Goal: Transaction & Acquisition: Book appointment/travel/reservation

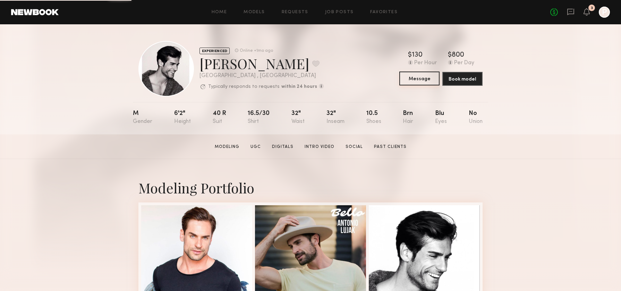
click at [424, 77] on button "Message" at bounding box center [419, 78] width 40 height 14
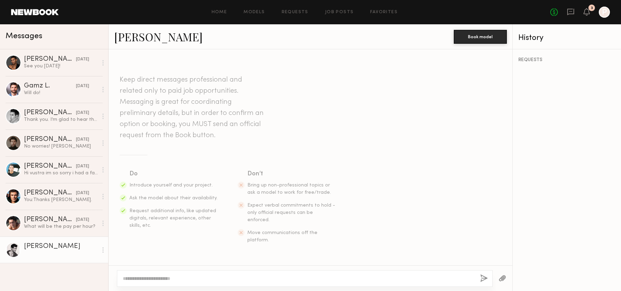
click at [227, 279] on textarea at bounding box center [299, 278] width 352 height 7
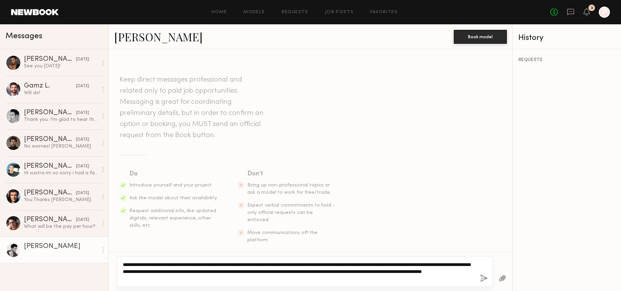
type textarea "**********"
drag, startPoint x: 275, startPoint y: 280, endPoint x: 81, endPoint y: 236, distance: 199.4
click at [81, 236] on div "Messages Shanti C. 03/27/2025 See you tomorrow! Gamz L. 03/27/2025 Will do! Nor…" at bounding box center [310, 157] width 621 height 267
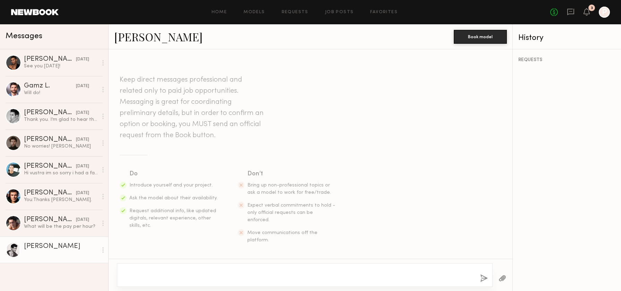
drag, startPoint x: 333, startPoint y: 267, endPoint x: 333, endPoint y: 272, distance: 4.9
click at [333, 272] on div at bounding box center [305, 275] width 376 height 24
click at [482, 280] on button "button" at bounding box center [484, 278] width 8 height 9
click at [323, 270] on textarea at bounding box center [299, 275] width 352 height 14
paste textarea "**********"
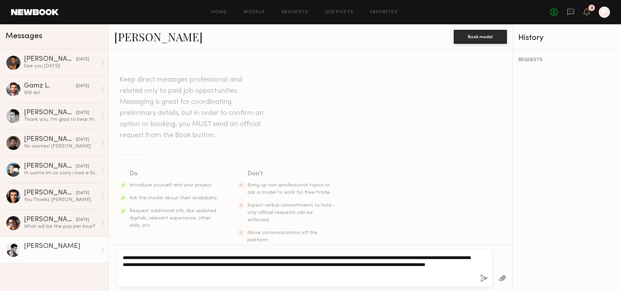
scroll to position [10, 0]
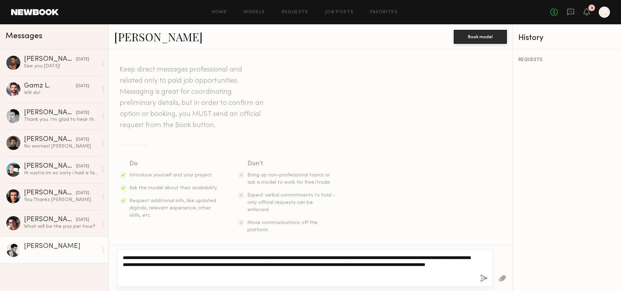
type textarea "**********"
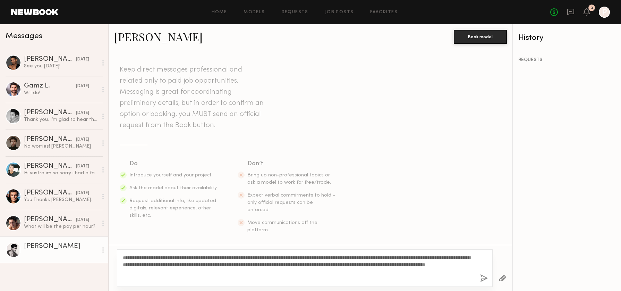
click at [484, 280] on button "button" at bounding box center [484, 278] width 8 height 9
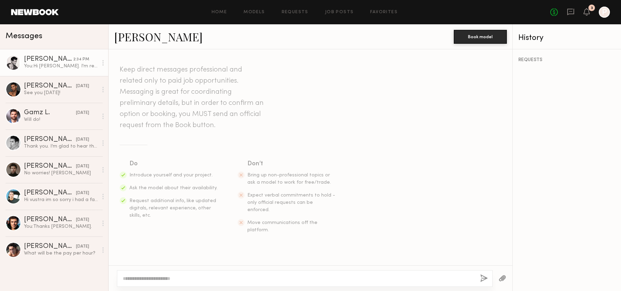
scroll to position [124, 0]
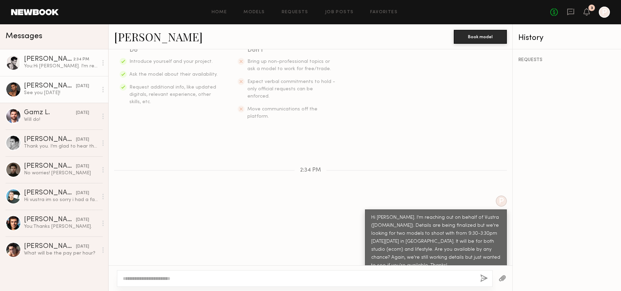
click at [48, 87] on div "Shanti C." at bounding box center [50, 86] width 52 height 7
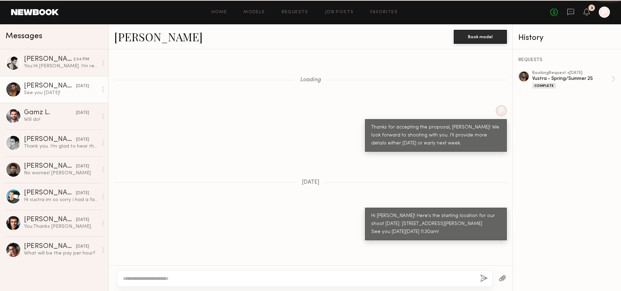
scroll to position [474, 0]
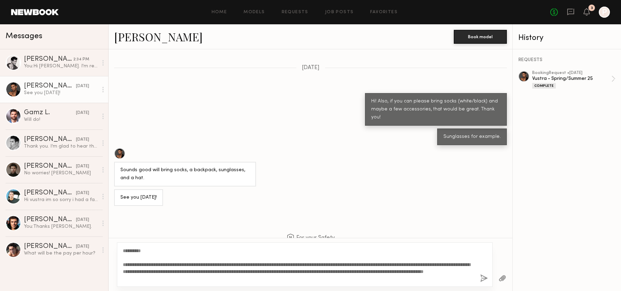
drag, startPoint x: 270, startPoint y: 263, endPoint x: 91, endPoint y: 268, distance: 178.5
click at [91, 269] on div "Messages Antonio L. 2:34 PM You: Hi Antonio. I'm reaching out on behalf of Vust…" at bounding box center [310, 157] width 621 height 267
click at [269, 264] on textarea "**********" at bounding box center [299, 264] width 352 height 35
drag, startPoint x: 270, startPoint y: 264, endPoint x: 121, endPoint y: 264, distance: 148.9
click at [121, 264] on div "**********" at bounding box center [305, 264] width 376 height 44
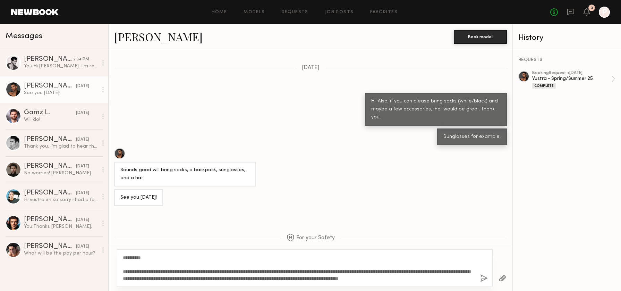
type textarea "**********"
click at [483, 278] on button "button" at bounding box center [484, 278] width 8 height 9
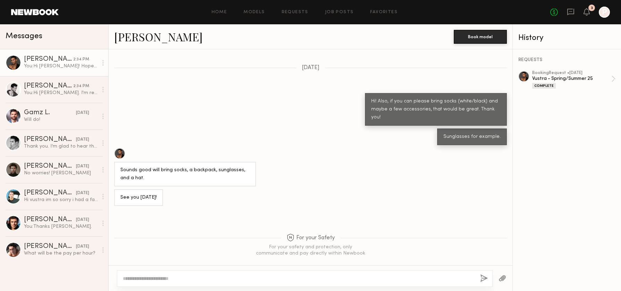
scroll to position [655, 0]
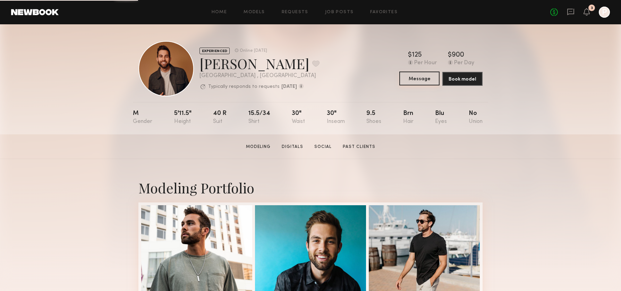
click at [421, 75] on button "Message" at bounding box center [419, 78] width 40 height 14
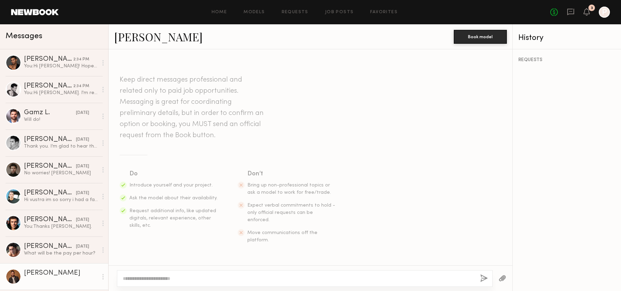
click at [205, 280] on textarea at bounding box center [299, 278] width 352 height 7
type textarea "*"
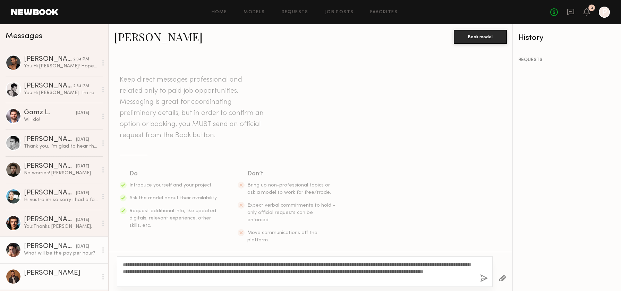
drag, startPoint x: 146, startPoint y: 262, endPoint x: 102, endPoint y: 262, distance: 43.7
click at [104, 262] on div "Messages Shanti C. 2:34 PM You: Hi Shanti! Hope all is well! Details are being …" at bounding box center [310, 157] width 621 height 267
type textarea "**********"
click at [483, 278] on button "button" at bounding box center [484, 278] width 8 height 9
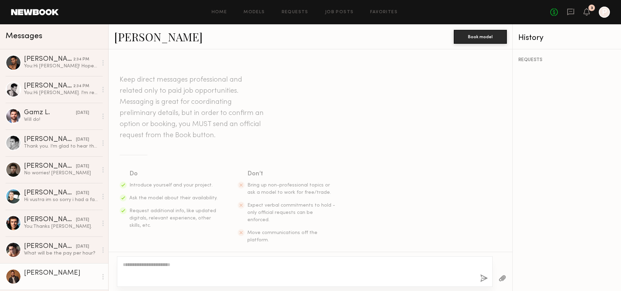
scroll to position [124, 0]
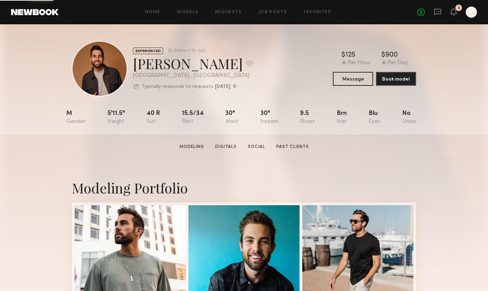
click at [441, 12] on div "No fees up to $5,000 3 P" at bounding box center [447, 12] width 60 height 11
click at [439, 12] on icon at bounding box center [438, 12] width 8 height 8
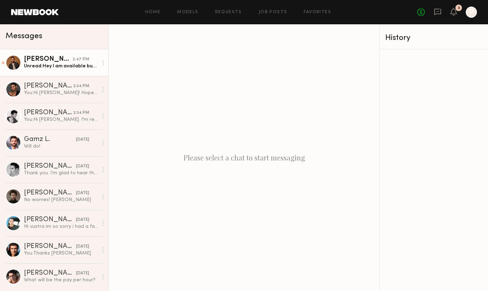
click at [62, 67] on div "Unread: Hey I am available but have a call at 10am I need to take. Would just h…" at bounding box center [61, 66] width 74 height 7
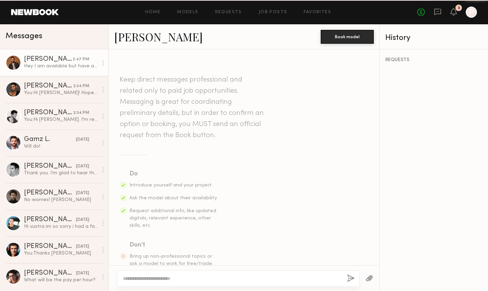
scroll to position [223, 0]
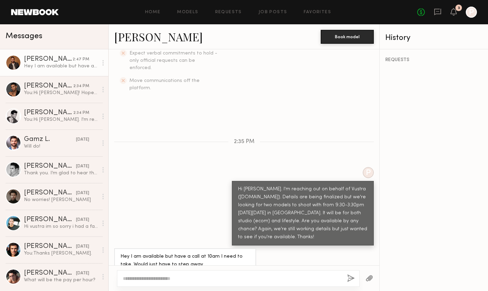
click at [168, 279] on textarea at bounding box center [232, 278] width 219 height 7
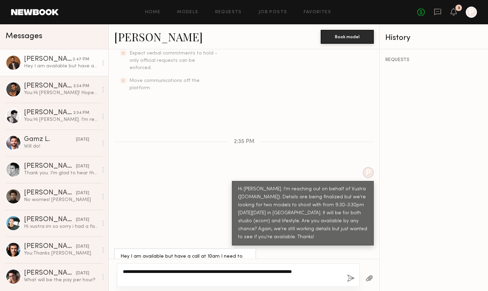
type textarea "**********"
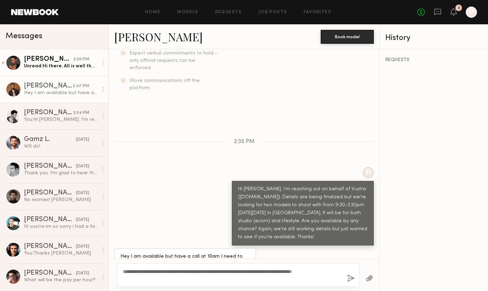
click at [43, 61] on div "Shanti C." at bounding box center [48, 59] width 49 height 7
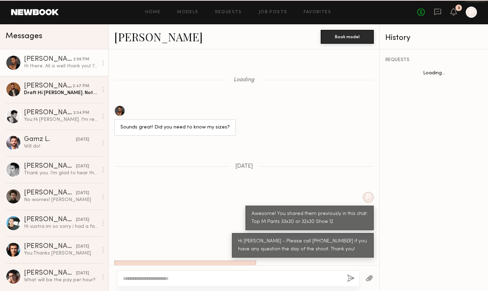
scroll to position [453, 0]
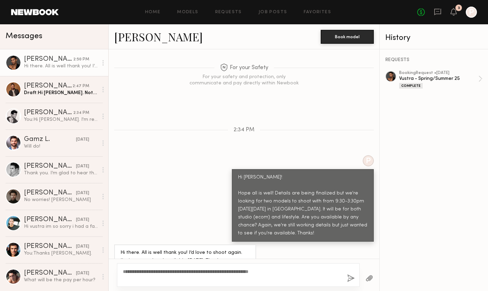
type textarea "**********"
click at [348, 277] on button "button" at bounding box center [351, 278] width 8 height 9
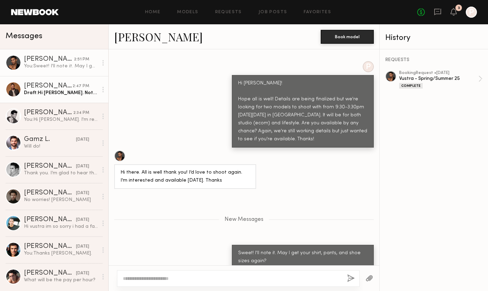
click at [58, 89] on div "Brandon M." at bounding box center [48, 86] width 49 height 7
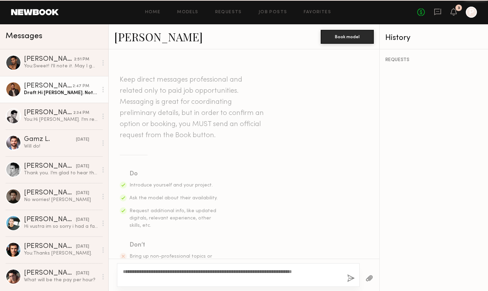
scroll to position [223, 0]
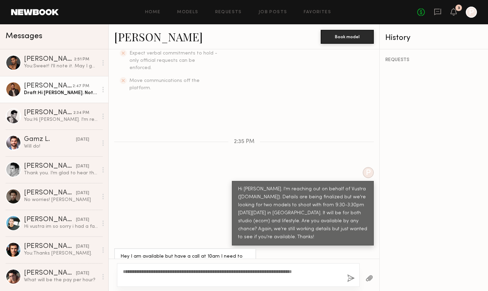
click at [354, 279] on button "button" at bounding box center [351, 278] width 8 height 9
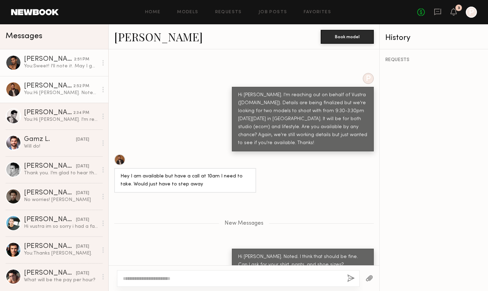
click at [44, 58] on div "Shanti C." at bounding box center [49, 59] width 50 height 7
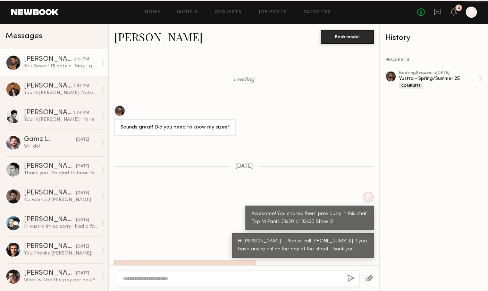
scroll to position [528, 0]
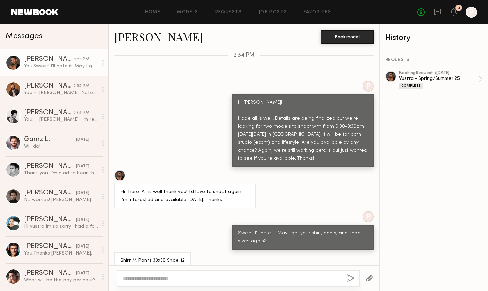
click at [170, 257] on div "Shirt M Pants 33x30 Shoe 12" at bounding box center [152, 261] width 64 height 8
drag, startPoint x: 127, startPoint y: 251, endPoint x: 172, endPoint y: 250, distance: 44.4
click at [172, 257] on div "Shirt M Pants 33x30 Shoe 12" at bounding box center [152, 261] width 64 height 8
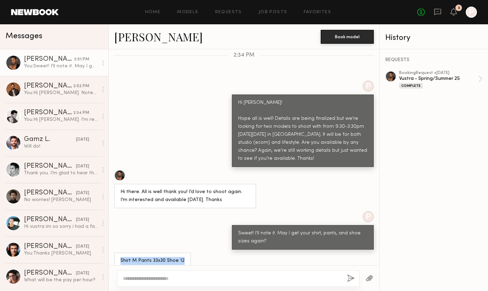
click at [172, 257] on div "Shirt M Pants 33x30 Shoe 12" at bounding box center [152, 261] width 64 height 8
click at [165, 276] on textarea at bounding box center [232, 278] width 219 height 7
type textarea "**********"
click at [352, 281] on button "button" at bounding box center [351, 278] width 8 height 9
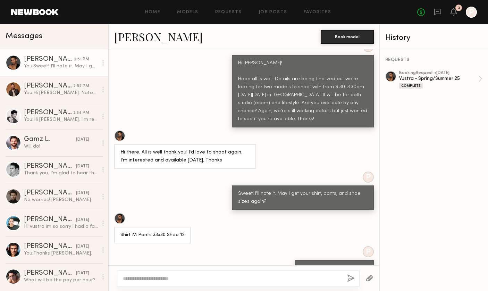
scroll to position [594, 0]
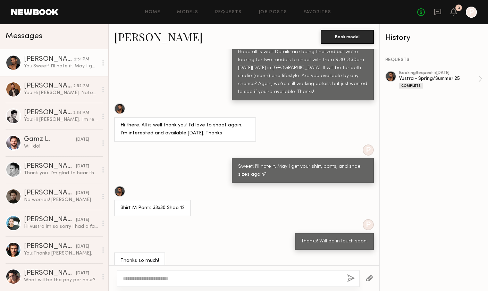
click at [146, 280] on textarea at bounding box center [232, 278] width 219 height 7
type textarea "**********"
click at [349, 275] on button "button" at bounding box center [351, 278] width 8 height 9
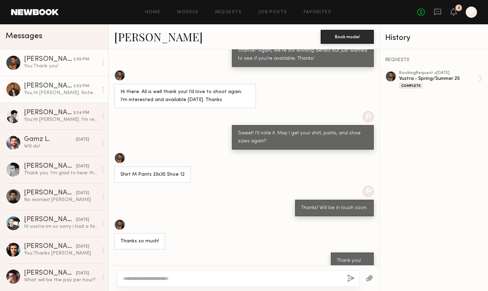
click at [37, 86] on div "Brandon M." at bounding box center [48, 86] width 49 height 7
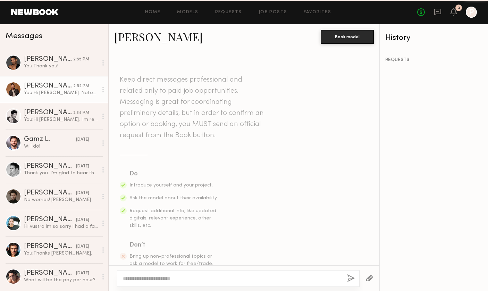
scroll to position [264, 0]
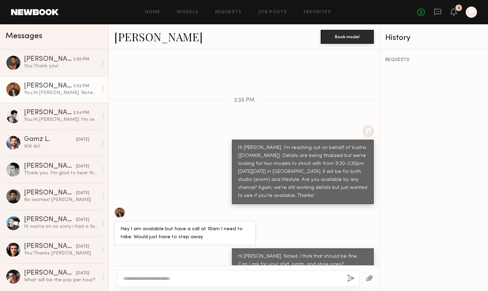
click at [151, 37] on link "Brandon M." at bounding box center [158, 36] width 89 height 15
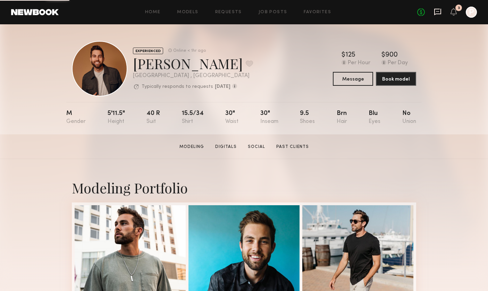
click at [438, 11] on icon at bounding box center [437, 11] width 3 height 1
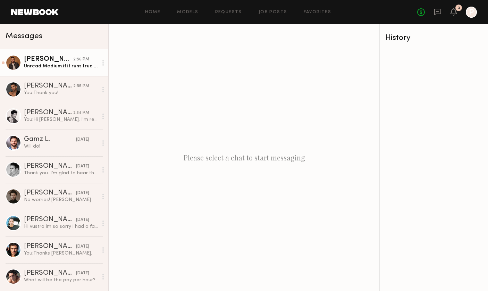
click at [69, 70] on link "Brandon M. 2:56 PM Unread: Medium if it runs true to size, large if it runs big…" at bounding box center [54, 62] width 108 height 27
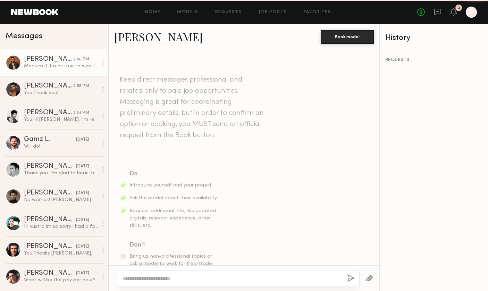
scroll to position [355, 0]
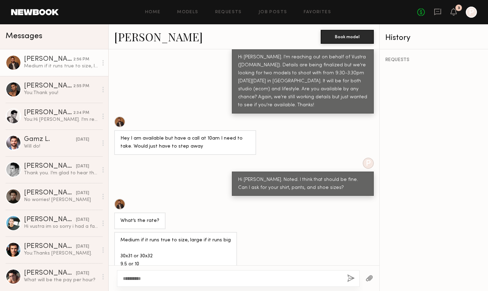
type textarea "**********"
click at [163, 33] on link "Brandon M." at bounding box center [158, 36] width 89 height 15
click at [436, 10] on icon at bounding box center [438, 12] width 8 height 8
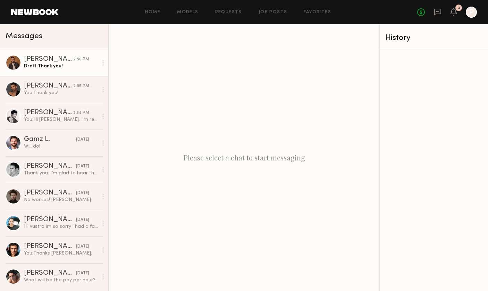
click at [38, 62] on div "Brandon M." at bounding box center [48, 59] width 49 height 7
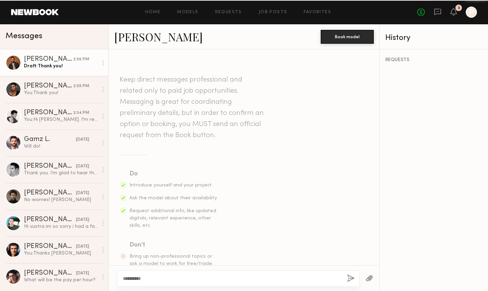
scroll to position [355, 0]
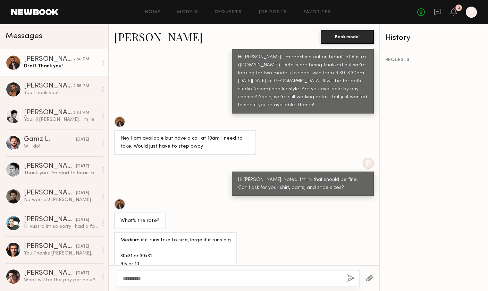
click at [183, 280] on textarea "**********" at bounding box center [232, 278] width 219 height 7
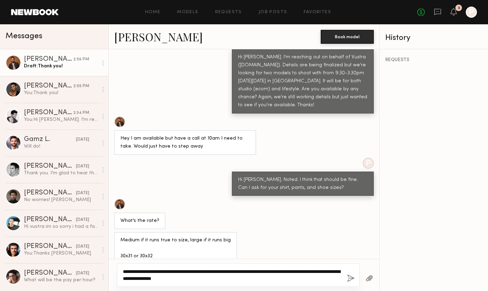
click at [195, 278] on textarea "**********" at bounding box center [232, 275] width 219 height 14
drag, startPoint x: 202, startPoint y: 271, endPoint x: 181, endPoint y: 271, distance: 21.2
click at [181, 271] on textarea "**********" at bounding box center [232, 275] width 219 height 14
type textarea "**********"
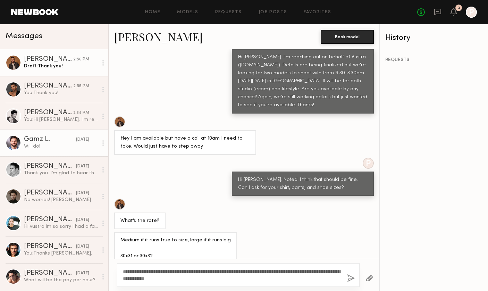
click at [48, 146] on div "Will do!" at bounding box center [61, 146] width 74 height 7
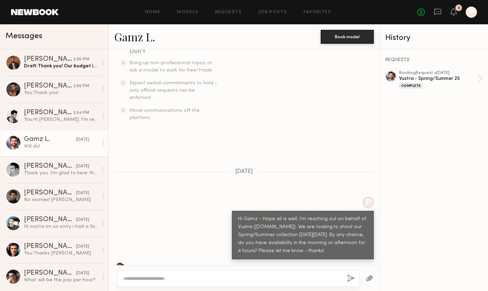
scroll to position [149, 0]
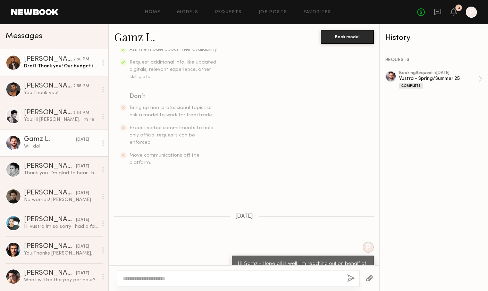
click at [56, 67] on div "Draft: Thank you! Our budget is $500. Would this work out? W're expecting the s…" at bounding box center [61, 66] width 74 height 7
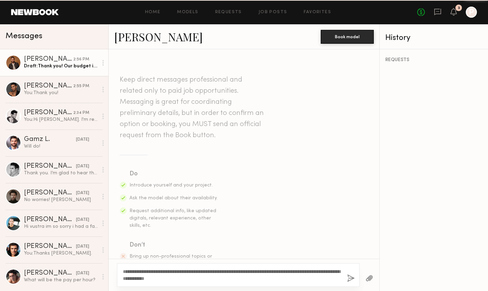
scroll to position [355, 0]
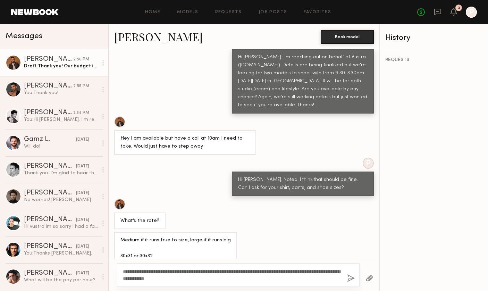
click at [242, 277] on textarea "**********" at bounding box center [232, 275] width 219 height 14
click at [190, 270] on textarea "**********" at bounding box center [232, 275] width 219 height 14
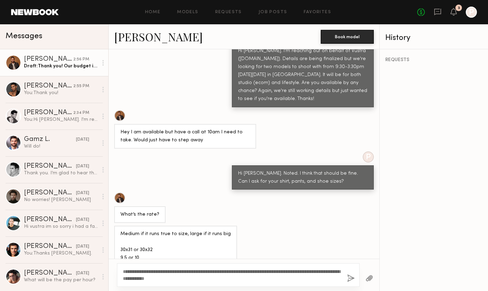
type textarea "**********"
click at [151, 238] on div "Medium if it runs true to size, large if it runs big 30x31 or 30x32 9.5 or 10" at bounding box center [175, 246] width 110 height 32
drag, startPoint x: 150, startPoint y: 243, endPoint x: 113, endPoint y: 220, distance: 43.3
click at [113, 226] on div "Medium if it runs true to size, large if it runs big 30x31 or 30x32 9.5 or 10" at bounding box center [244, 246] width 271 height 41
copy div "Medium if it runs true to size, large if it runs big 30x31 or 30x32 9.5 or 10"
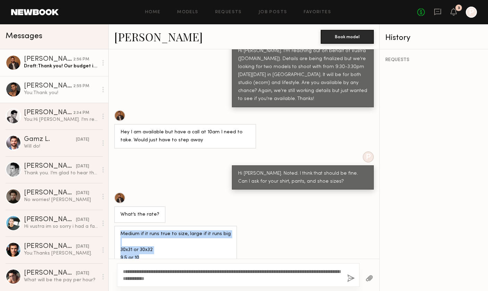
click at [50, 82] on link "Shanti C. 2:55 PM You: Thank you!" at bounding box center [54, 89] width 108 height 27
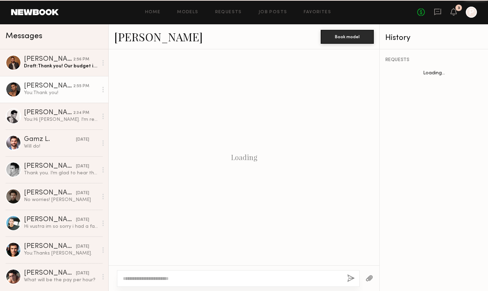
scroll to position [344, 0]
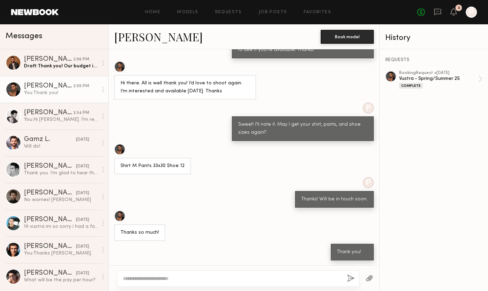
click at [133, 32] on link "Shanti C." at bounding box center [158, 36] width 89 height 15
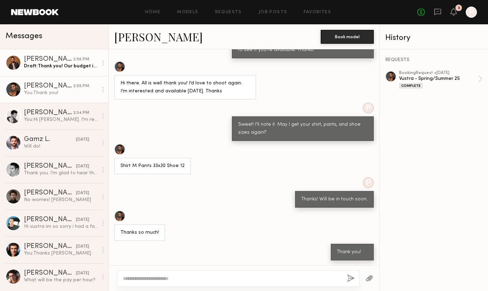
click at [48, 59] on div "Brandon M." at bounding box center [48, 59] width 49 height 7
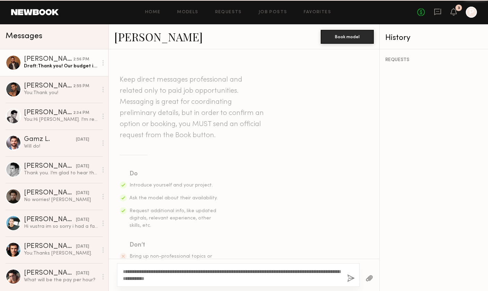
scroll to position [355, 0]
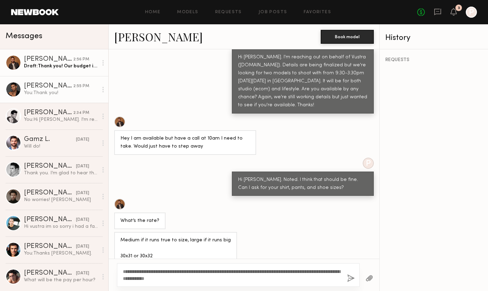
click at [42, 92] on div "You: Thank you!" at bounding box center [61, 93] width 74 height 7
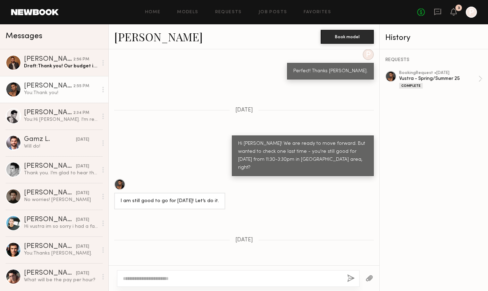
scroll to position [1112, 0]
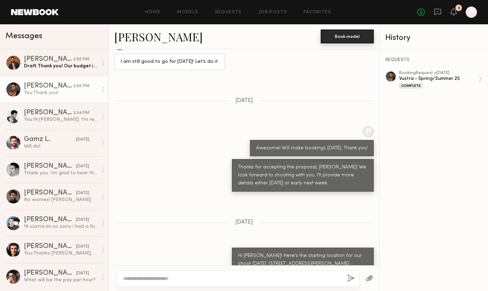
click at [353, 35] on button "Book model" at bounding box center [347, 37] width 53 height 14
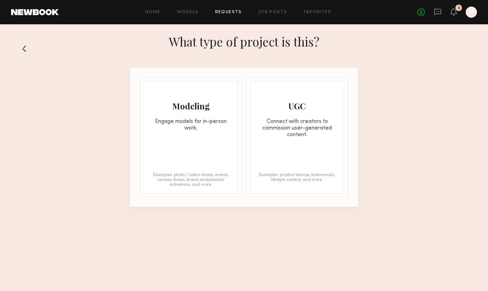
click at [168, 114] on div "Modeling Engage models for in-person work." at bounding box center [191, 106] width 94 height 50
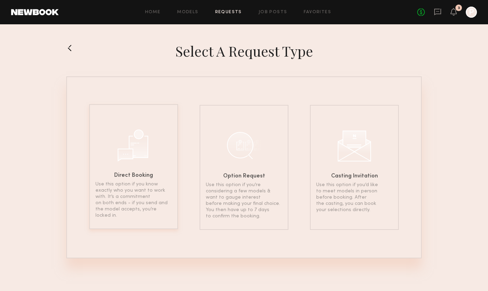
click at [148, 140] on div at bounding box center [133, 144] width 35 height 35
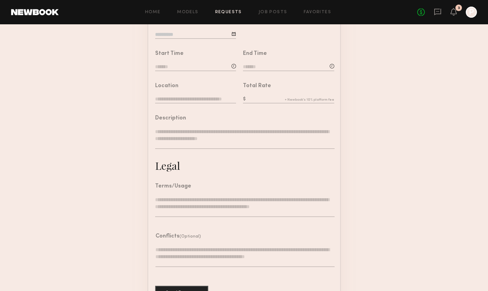
scroll to position [137, 0]
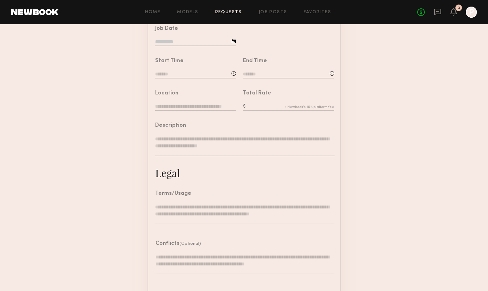
click at [275, 99] on div "Total Rate" at bounding box center [288, 101] width 91 height 21
click at [266, 104] on input "text" at bounding box center [288, 107] width 91 height 8
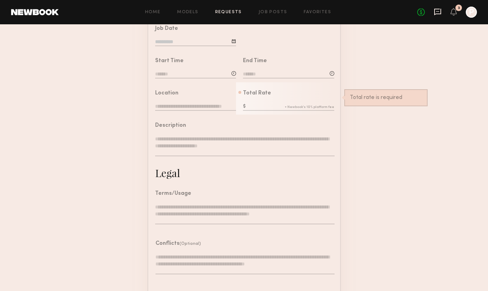
click at [440, 12] on icon at bounding box center [437, 12] width 7 height 7
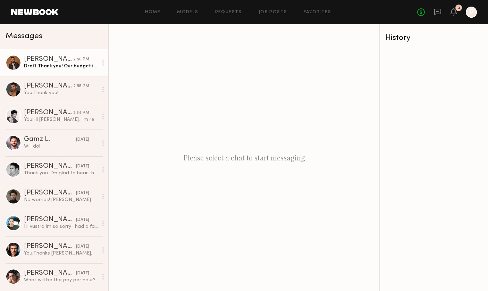
click at [45, 69] on div "Draft: Thank you! Our budget is $450. Would this work out? W're expecting the s…" at bounding box center [61, 66] width 74 height 7
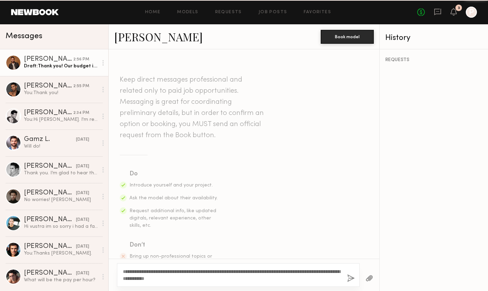
scroll to position [355, 0]
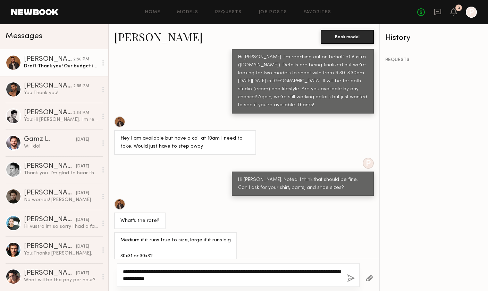
click at [189, 269] on textarea "**********" at bounding box center [232, 275] width 219 height 14
click at [243, 271] on textarea "**********" at bounding box center [232, 275] width 219 height 14
type textarea "**********"
drag, startPoint x: 256, startPoint y: 278, endPoint x: 97, endPoint y: 271, distance: 159.5
click at [97, 271] on div "Messages Brandon M. 2:56 PM Draft: Thank you! Our budget is $450. Would this wo…" at bounding box center [244, 157] width 488 height 267
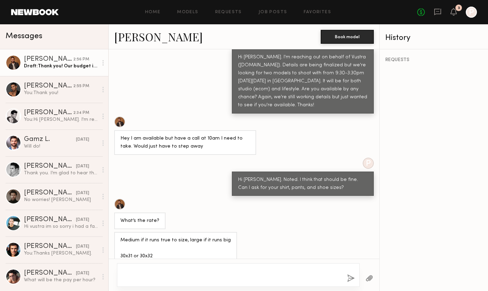
click at [350, 284] on div at bounding box center [238, 275] width 243 height 24
click at [350, 276] on button "button" at bounding box center [351, 278] width 8 height 9
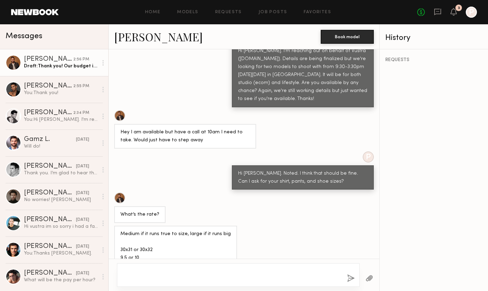
click at [314, 268] on textarea at bounding box center [232, 275] width 219 height 14
paste textarea "**********"
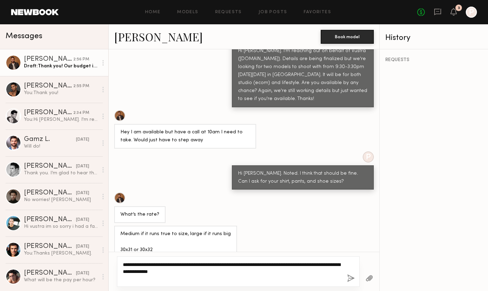
type textarea "**********"
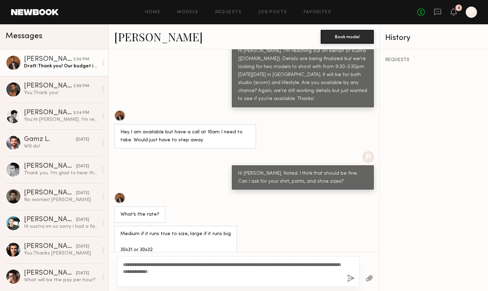
click at [350, 280] on button "button" at bounding box center [351, 278] width 8 height 9
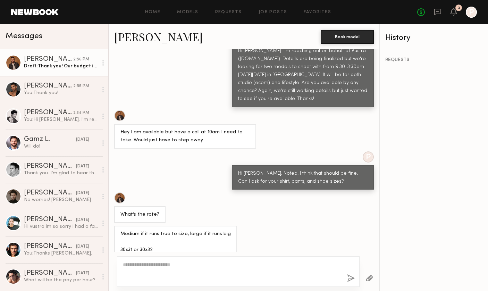
scroll to position [443, 0]
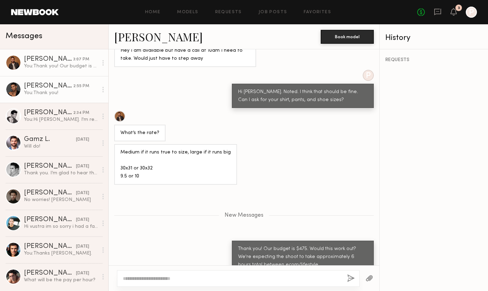
click at [45, 86] on div "Shanti C." at bounding box center [48, 86] width 49 height 7
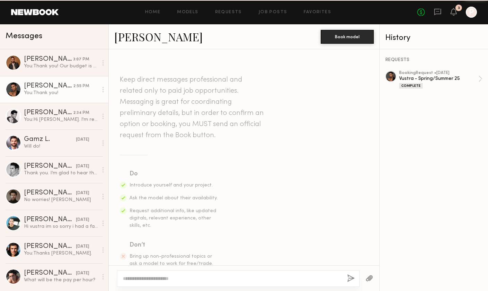
scroll to position [1939, 0]
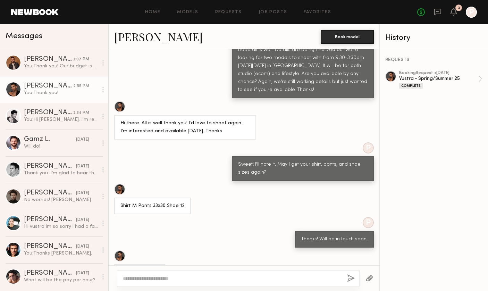
click at [185, 278] on textarea at bounding box center [232, 278] width 219 height 7
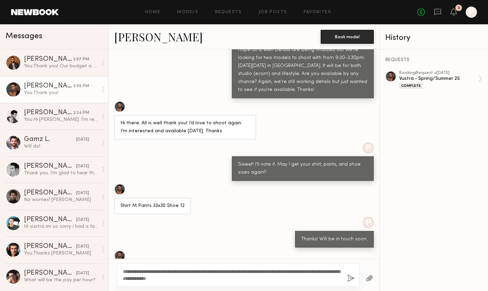
scroll to position [1945, 0]
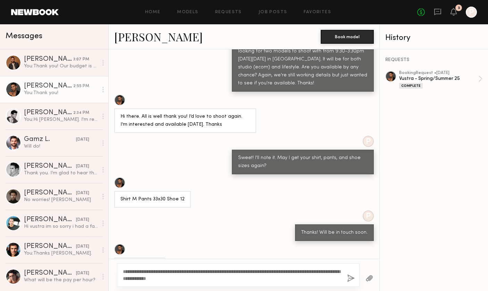
type textarea "**********"
click at [350, 278] on button "button" at bounding box center [351, 278] width 8 height 9
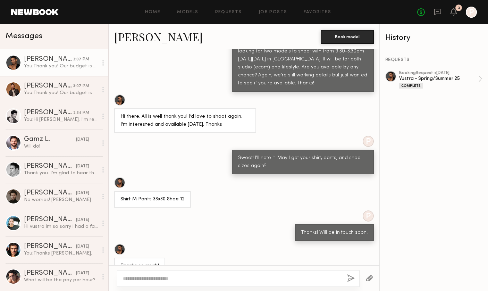
scroll to position [2041, 0]
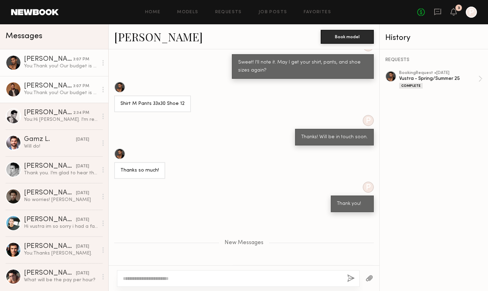
click at [55, 86] on div "Brandon M." at bounding box center [48, 86] width 49 height 7
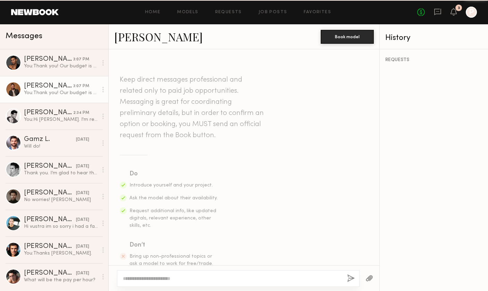
scroll to position [390, 0]
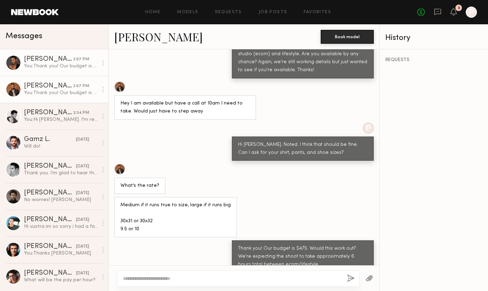
click at [55, 67] on div "You: Thank you! Our budget is $475. Would this work out? We're expecting the sh…" at bounding box center [61, 66] width 74 height 7
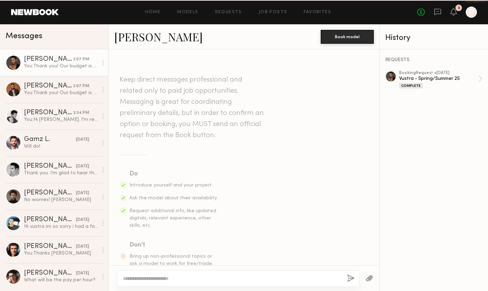
scroll to position [1988, 0]
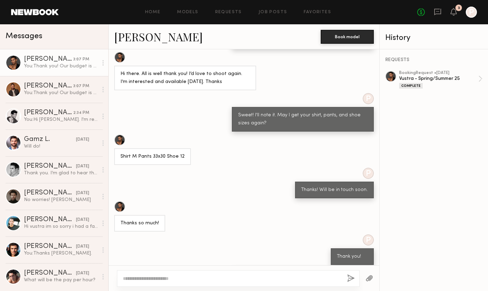
click at [64, 66] on div "You: Thank you! Our budget is $475. Would this work out? We're expecting the sh…" at bounding box center [61, 66] width 74 height 7
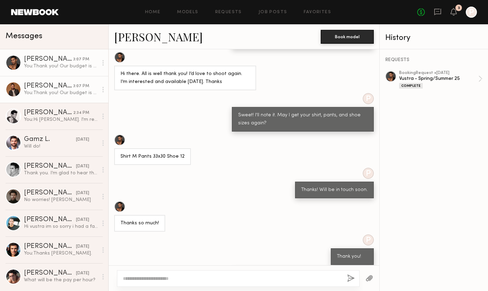
click at [55, 91] on div "You: Thank you! Our budget is $475. Would this work out? We're expecting the sh…" at bounding box center [61, 93] width 74 height 7
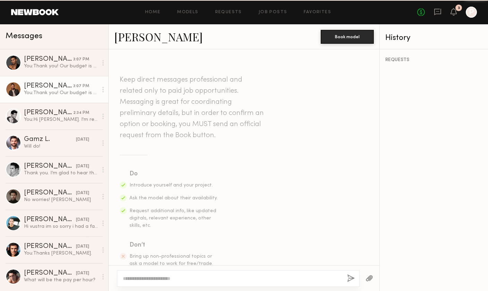
scroll to position [390, 0]
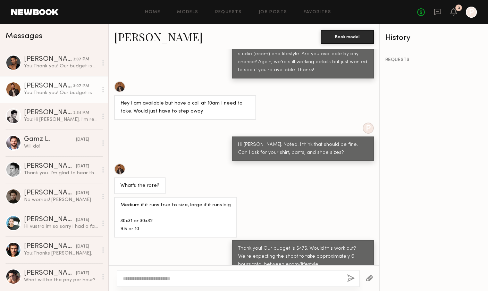
click at [37, 90] on div "You: Thank you! Our budget is $475. Would this work out? We're expecting the sh…" at bounding box center [61, 93] width 74 height 7
click at [166, 277] on textarea at bounding box center [232, 278] width 219 height 7
type textarea "**********"
click at [351, 276] on button "button" at bounding box center [351, 278] width 8 height 9
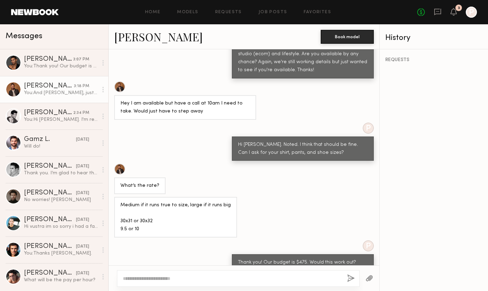
scroll to position [431, 0]
